Goal: Navigation & Orientation: Find specific page/section

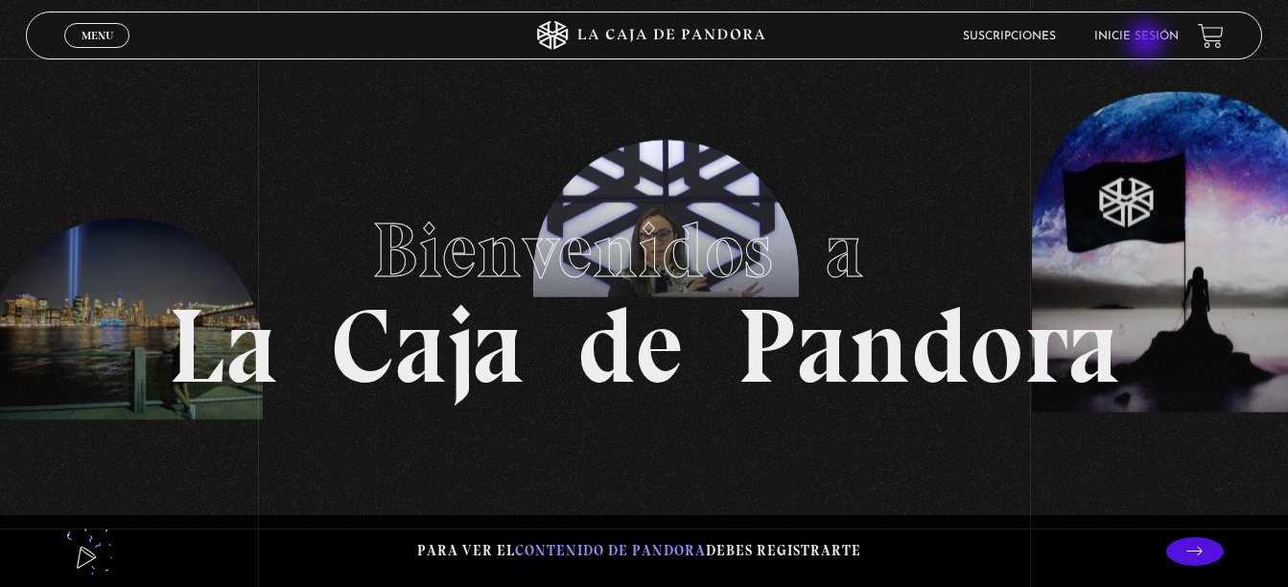
click at [1148, 42] on link "Inicie sesión" at bounding box center [1136, 37] width 84 height 12
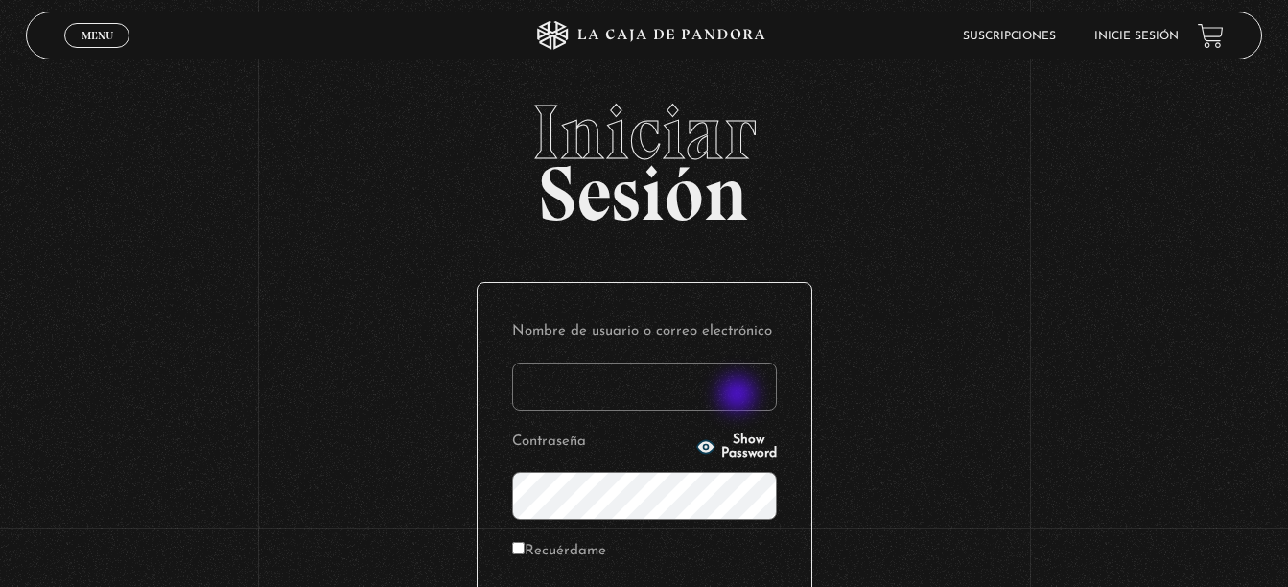
click at [739, 396] on input "Nombre de usuario o correo electrónico" at bounding box center [644, 386] width 265 height 48
type input "[EMAIL_ADDRESS][DOMAIN_NAME]"
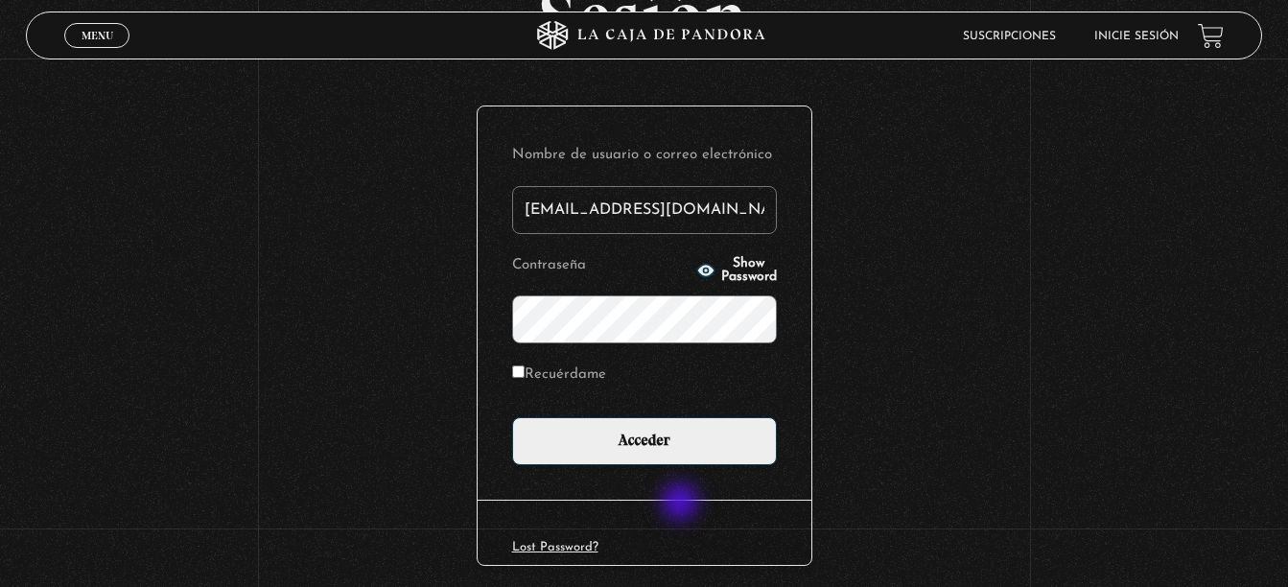
scroll to position [177, 0]
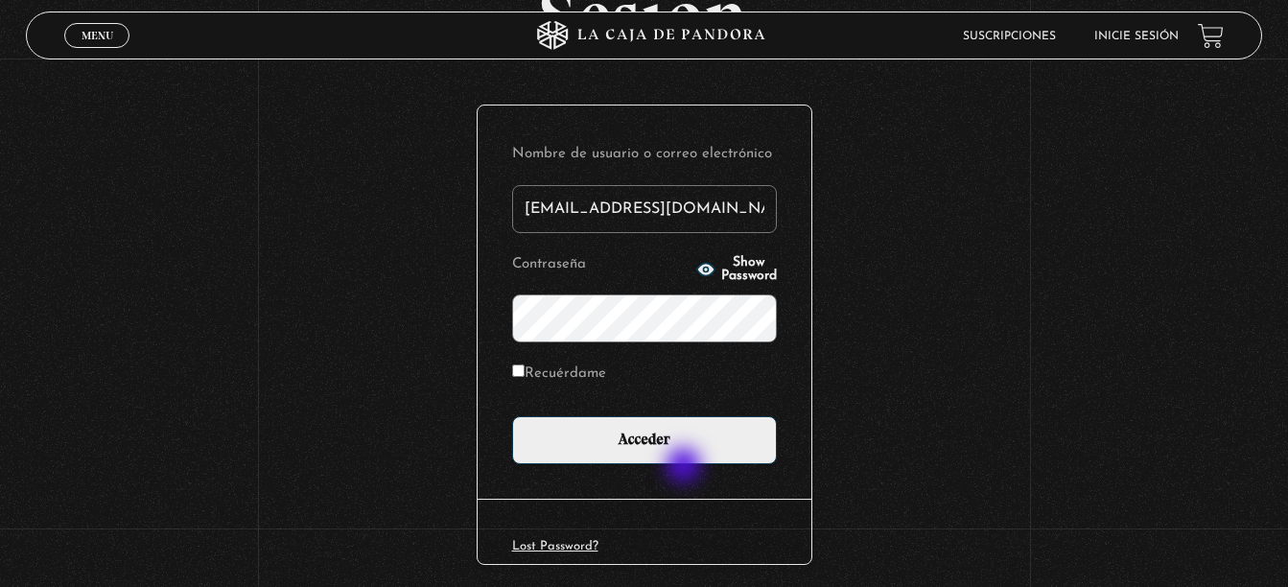
click at [686, 467] on div "Nombre de usuario o correo electrónico [EMAIL_ADDRESS][DOMAIN_NAME] Contraseña …" at bounding box center [645, 301] width 334 height 393
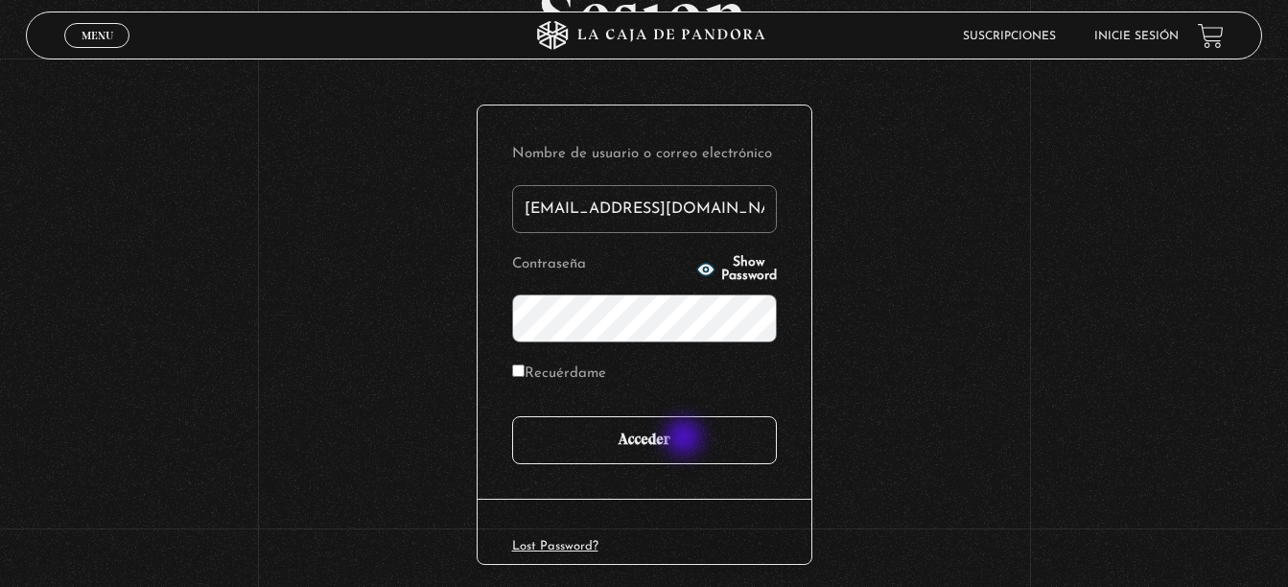
click at [686, 439] on input "Acceder" at bounding box center [644, 440] width 265 height 48
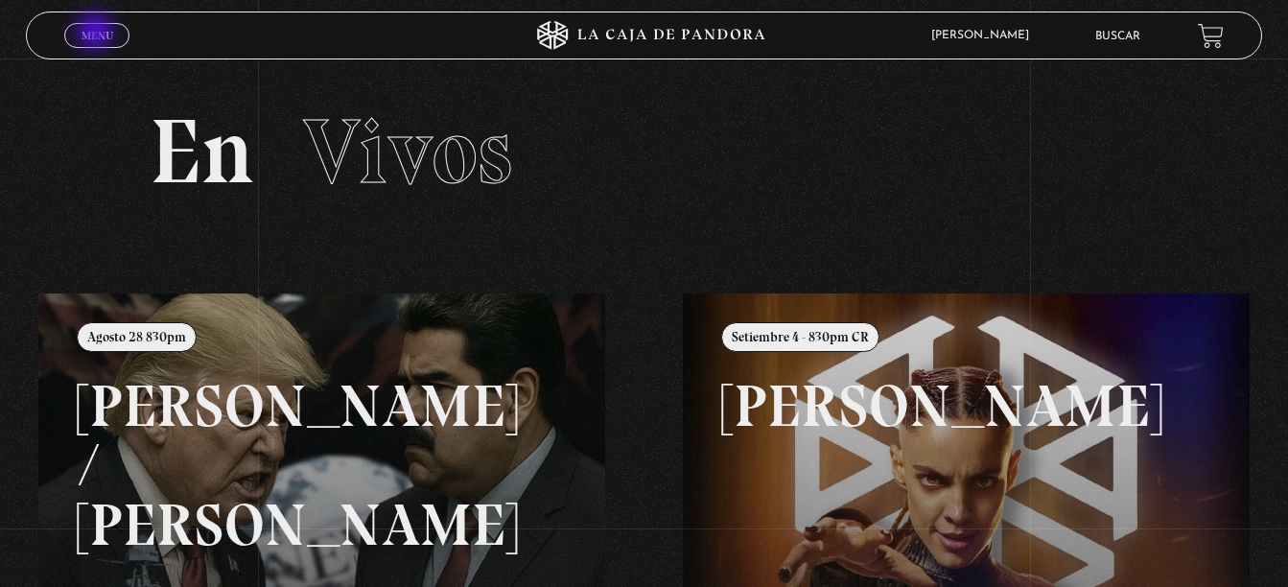
click at [97, 34] on span "Menu" at bounding box center [98, 36] width 32 height 12
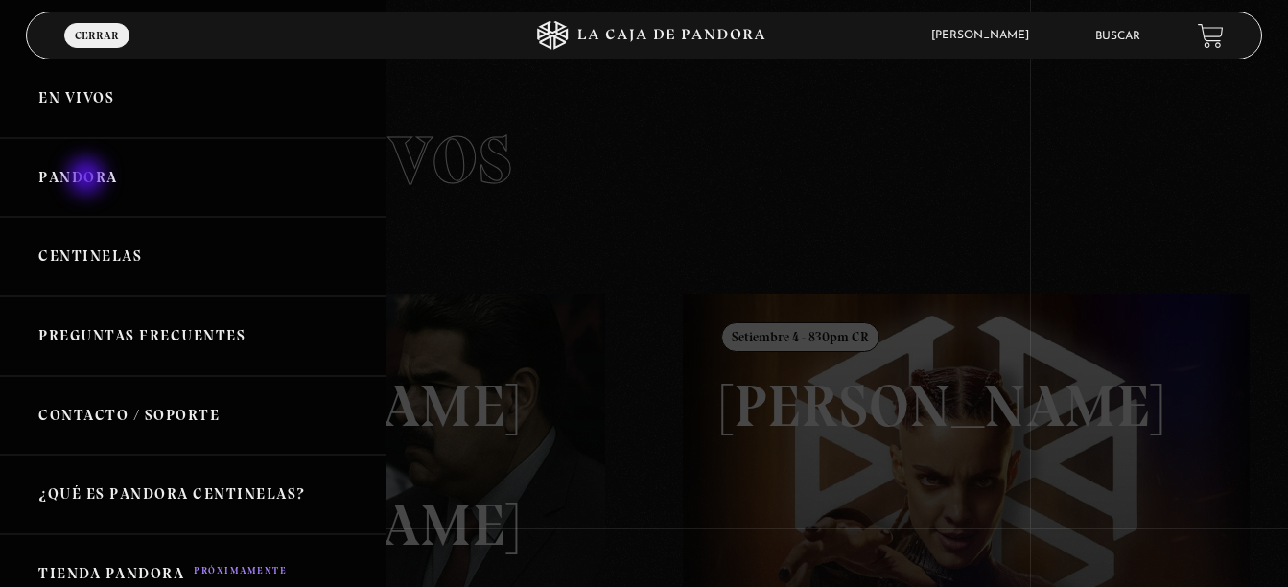
click at [88, 178] on link "Pandora" at bounding box center [193, 178] width 386 height 80
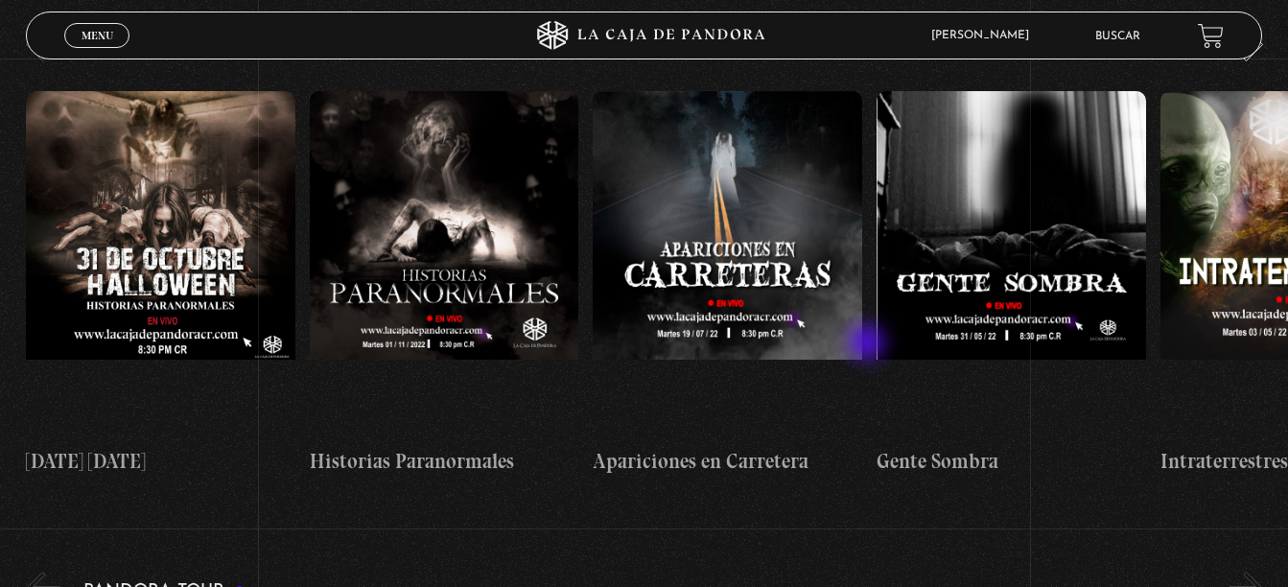
scroll to position [2008, 0]
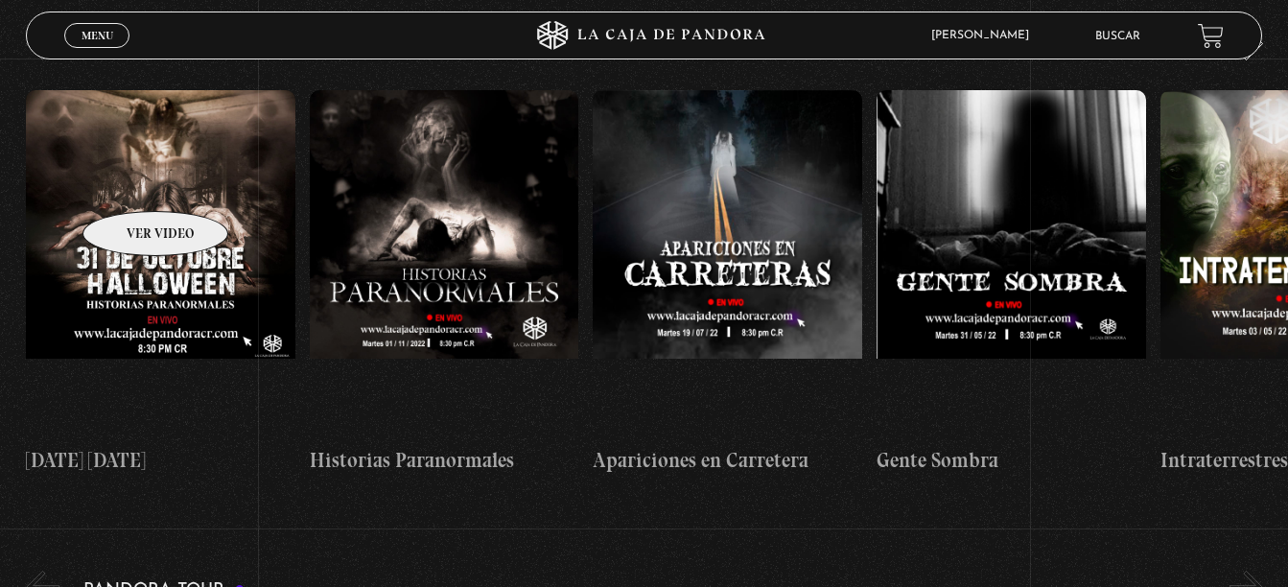
click at [130, 182] on figure at bounding box center [160, 262] width 269 height 345
